Goal: Task Accomplishment & Management: Use online tool/utility

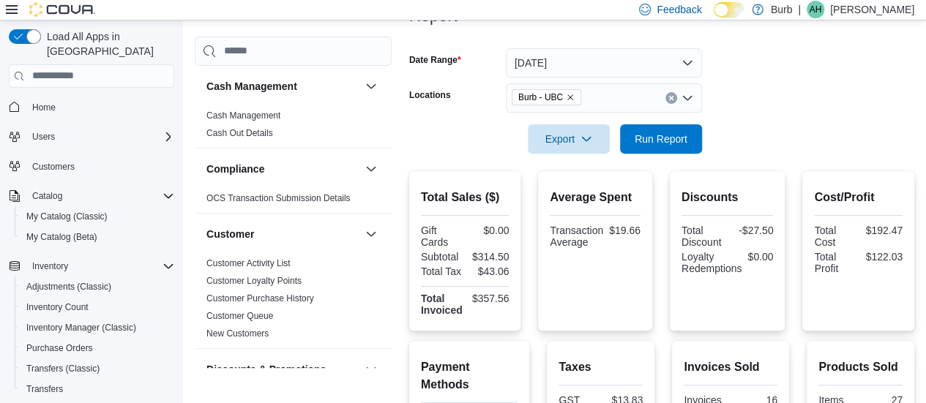
scroll to position [143, 0]
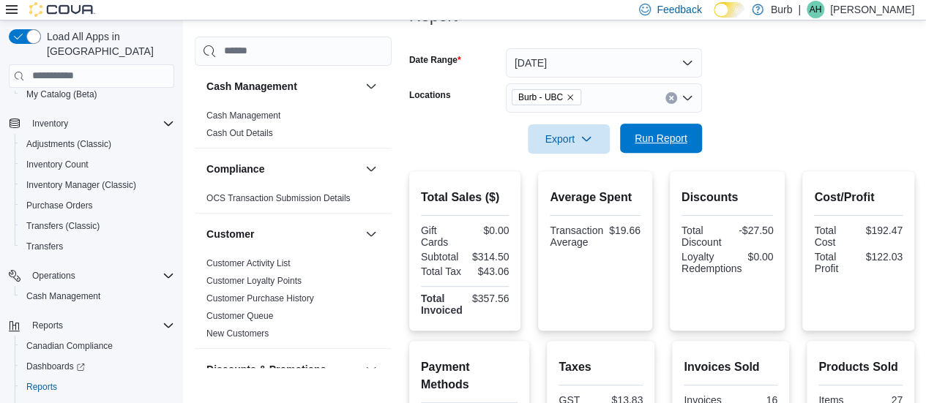
click at [647, 130] on span "Run Report" at bounding box center [661, 138] width 64 height 29
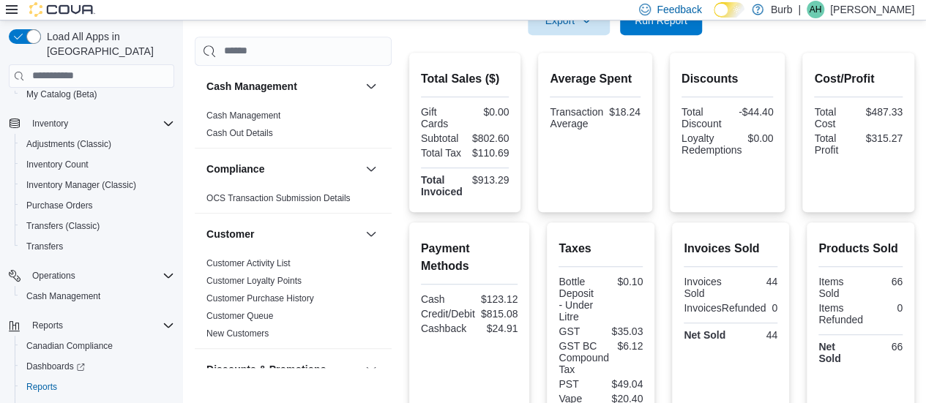
scroll to position [319, 0]
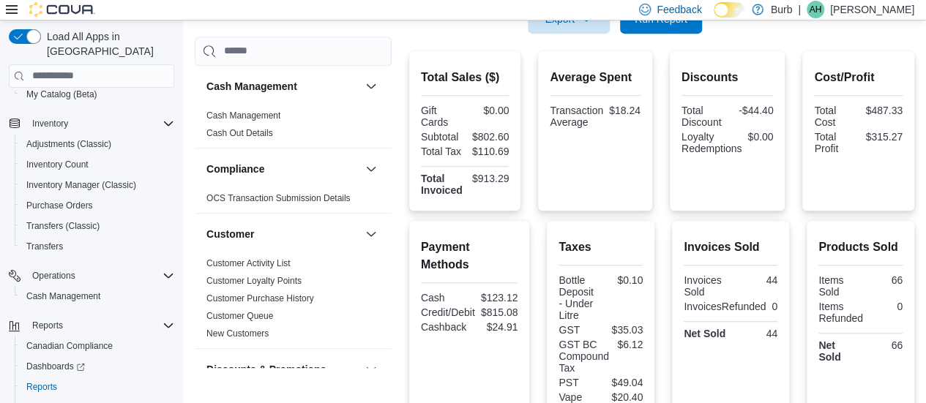
click at [673, 211] on div "Total Sales ($) Gift Cards $0.00 Subtotal $802.60 Total Tax $110.69 Total Invoi…" at bounding box center [661, 354] width 505 height 607
click at [774, 63] on div "Discounts Total Discount -$44.40 Loyalty Redemptions $0.00" at bounding box center [727, 131] width 92 height 136
